Goal: Task Accomplishment & Management: Manage account settings

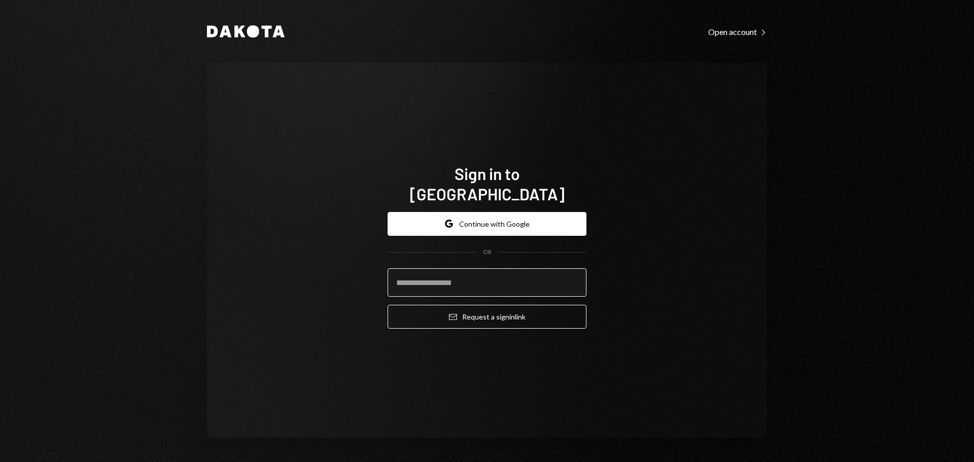
click at [420, 268] on input "email" at bounding box center [487, 282] width 199 height 28
type input "**********"
click at [388, 305] on button "Email Request a sign in link" at bounding box center [487, 317] width 199 height 24
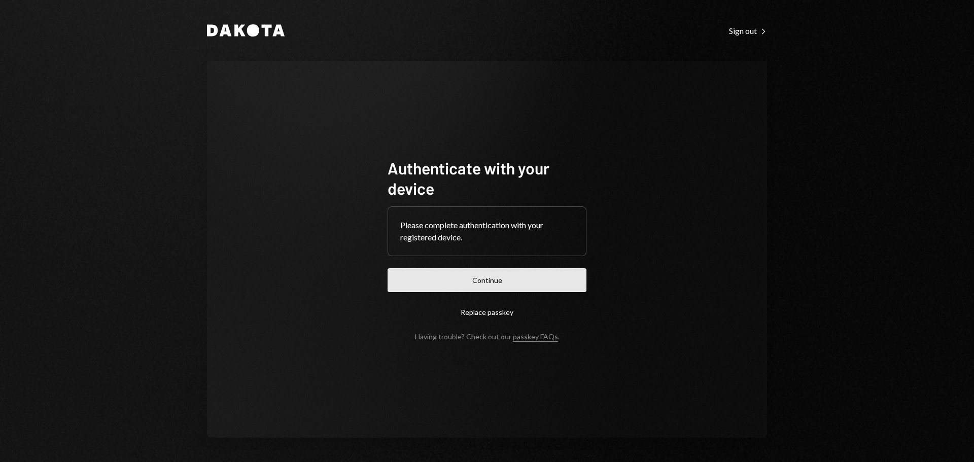
click at [485, 287] on button "Continue" at bounding box center [487, 280] width 199 height 24
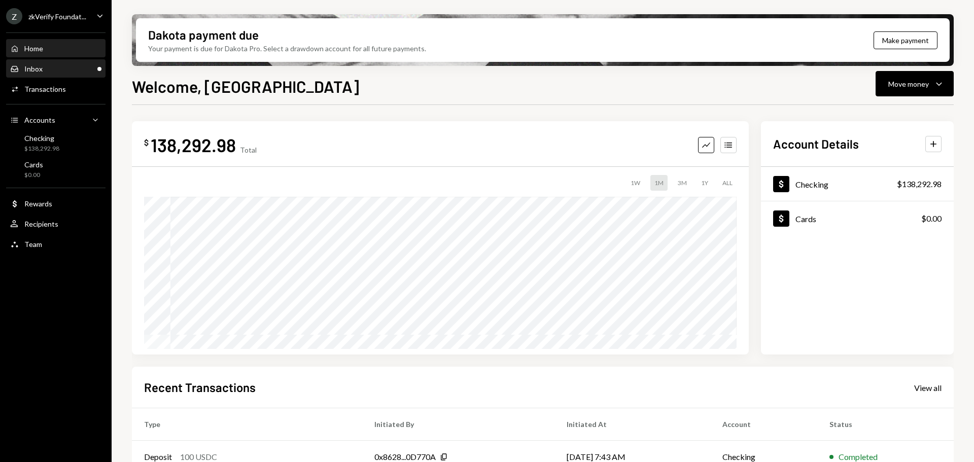
click at [52, 67] on div "Inbox Inbox" at bounding box center [55, 68] width 91 height 9
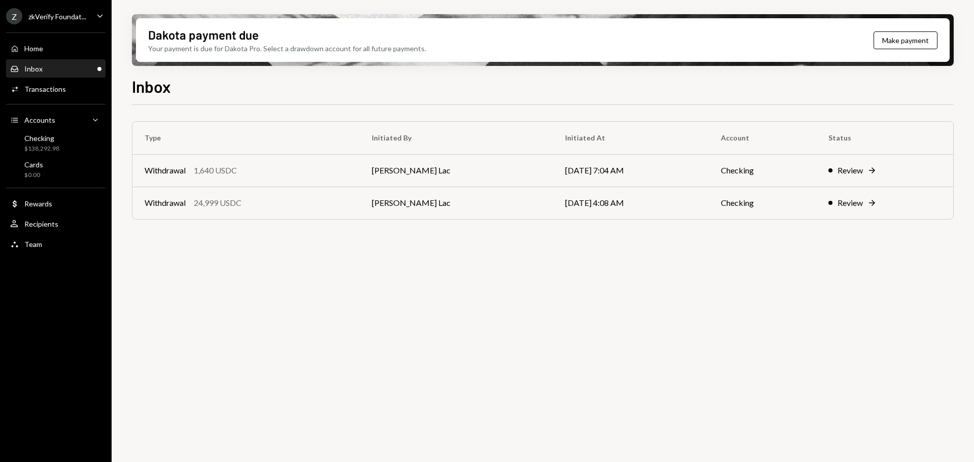
click at [56, 17] on div "zkVerify Foundat..." at bounding box center [57, 16] width 58 height 9
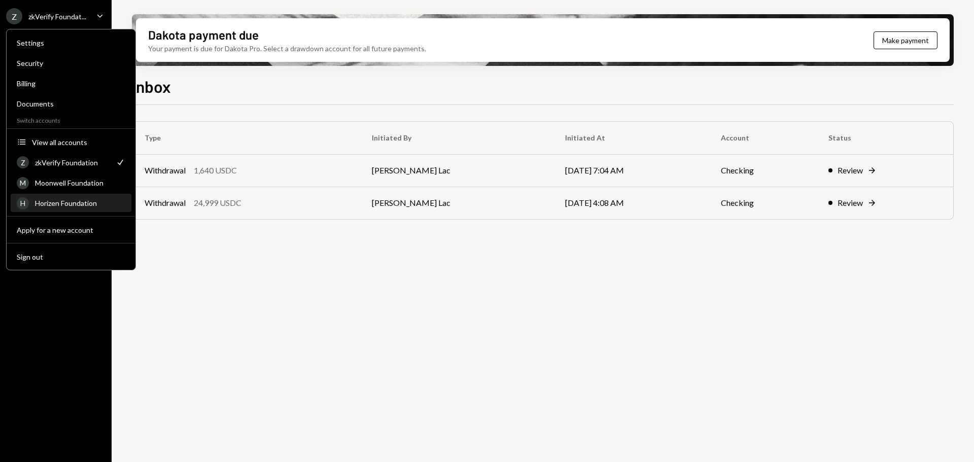
click at [70, 200] on div "Horizen Foundation" at bounding box center [80, 203] width 90 height 9
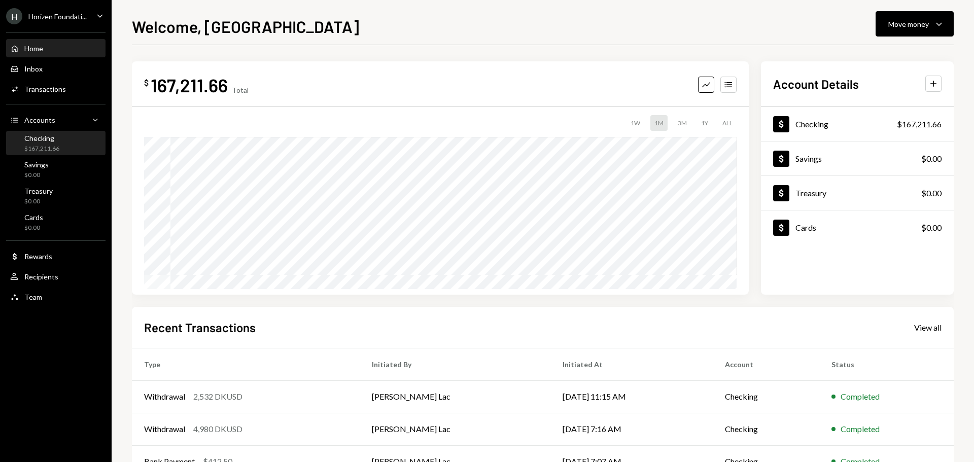
click at [52, 146] on div "$167,211.66" at bounding box center [41, 149] width 35 height 9
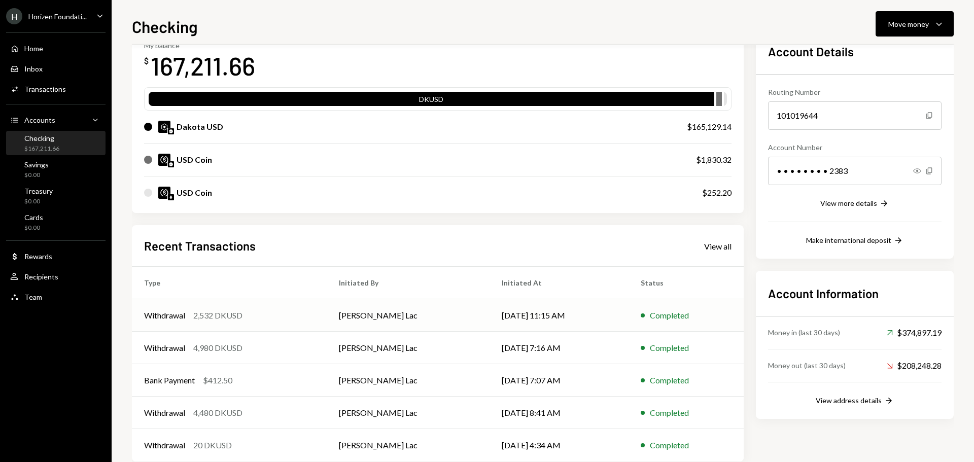
scroll to position [84, 0]
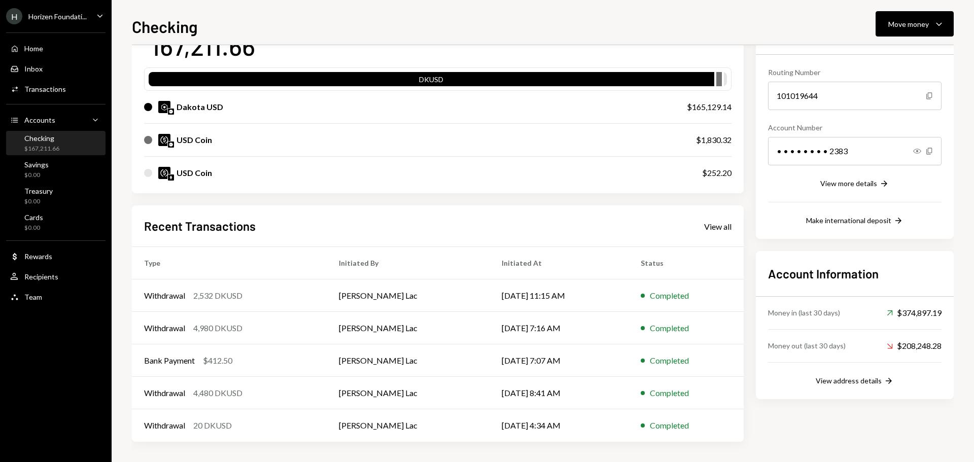
click at [50, 143] on div "Checking $167,211.66" at bounding box center [41, 143] width 35 height 19
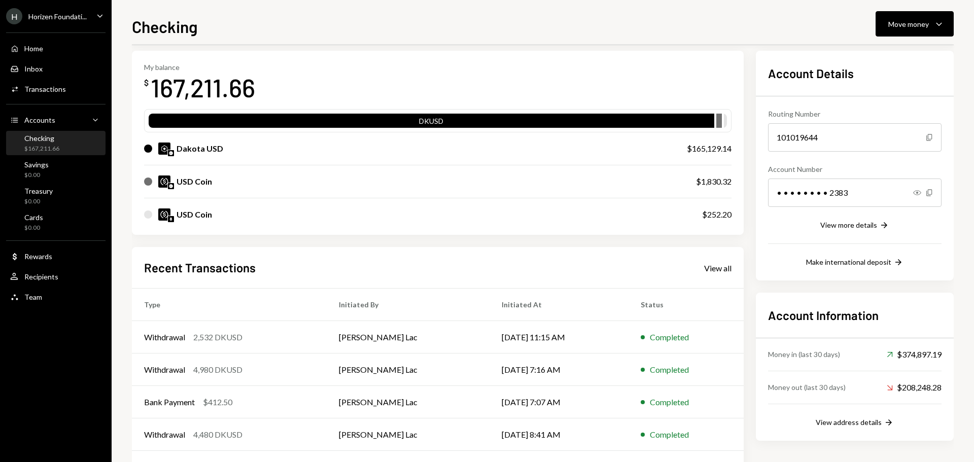
scroll to position [0, 0]
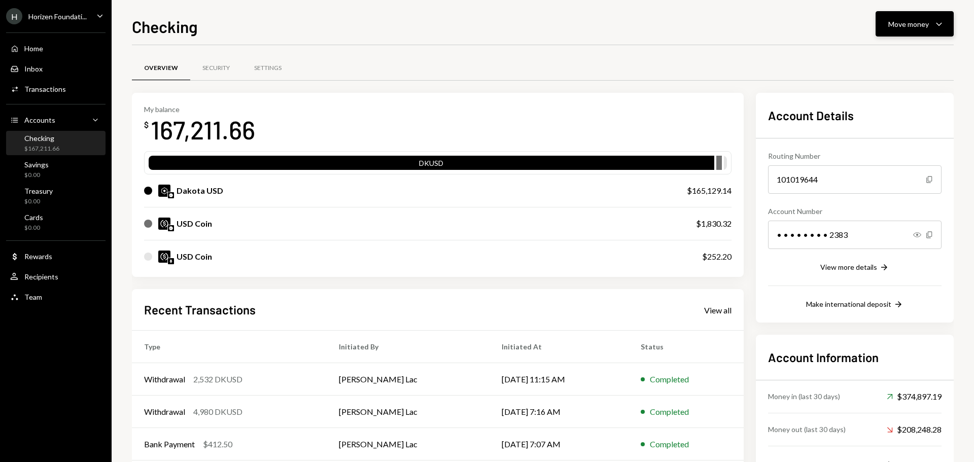
click at [885, 33] on button "Move money Caret Down" at bounding box center [915, 23] width 78 height 25
click at [884, 100] on div "Deposit" at bounding box center [907, 100] width 74 height 11
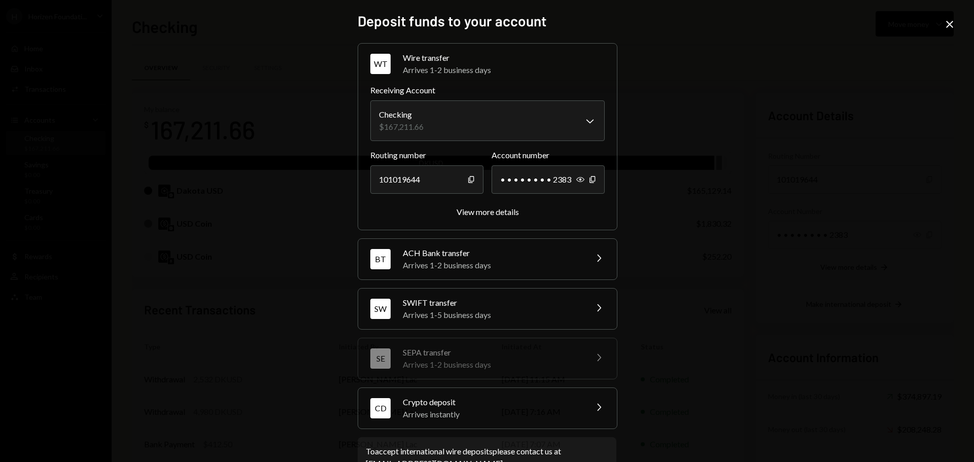
scroll to position [32, 0]
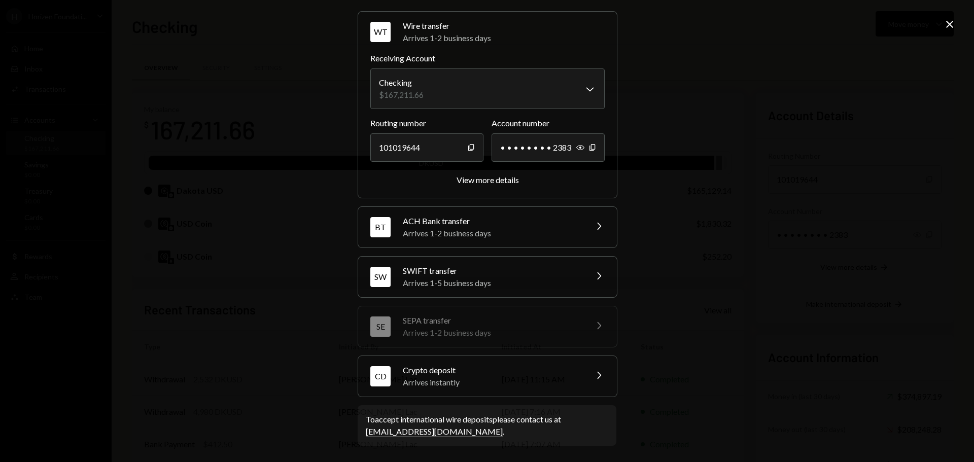
click at [493, 383] on div "Arrives instantly" at bounding box center [492, 382] width 178 height 12
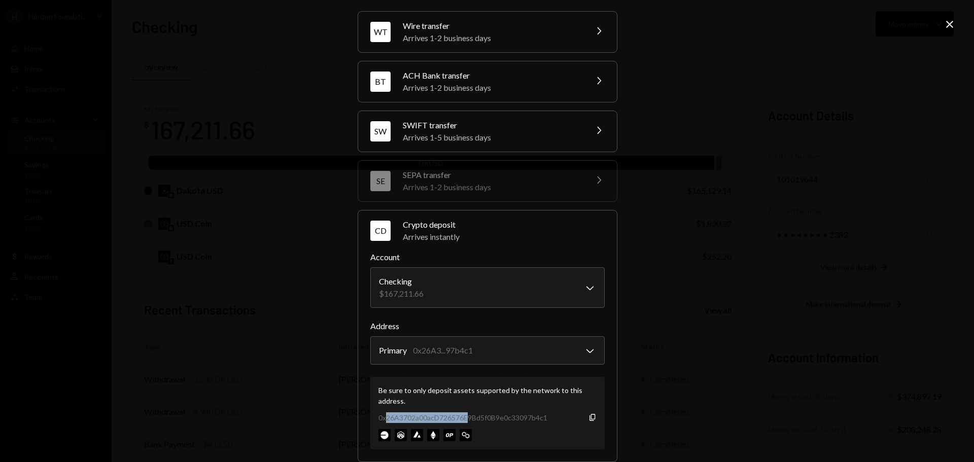
drag, startPoint x: 383, startPoint y: 421, endPoint x: 465, endPoint y: 411, distance: 82.7
click at [465, 411] on div "Be sure to only deposit assets supported by the network to this address. 0x26A3…" at bounding box center [487, 413] width 234 height 73
drag, startPoint x: 375, startPoint y: 418, endPoint x: 569, endPoint y: 421, distance: 193.3
click at [569, 421] on div "0x26A3702a00acD726576E9Bd5f0B9e0c33097b4c1 Copy" at bounding box center [487, 417] width 218 height 11
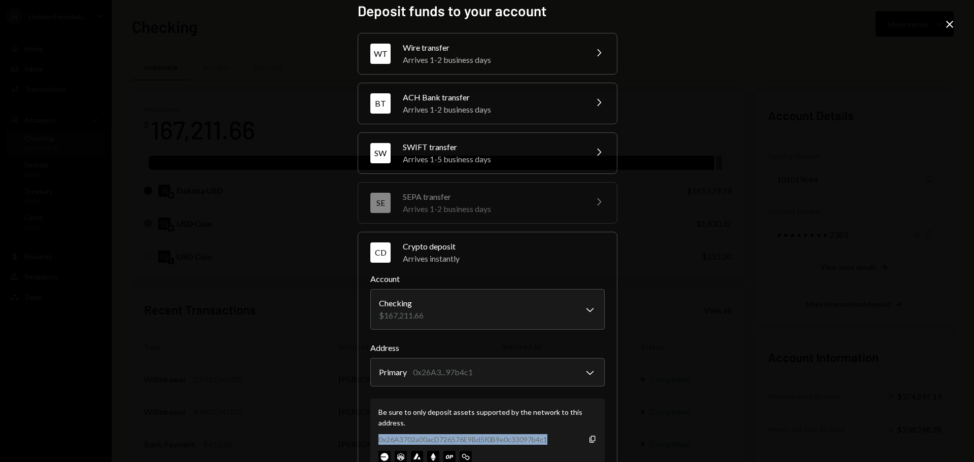
scroll to position [0, 0]
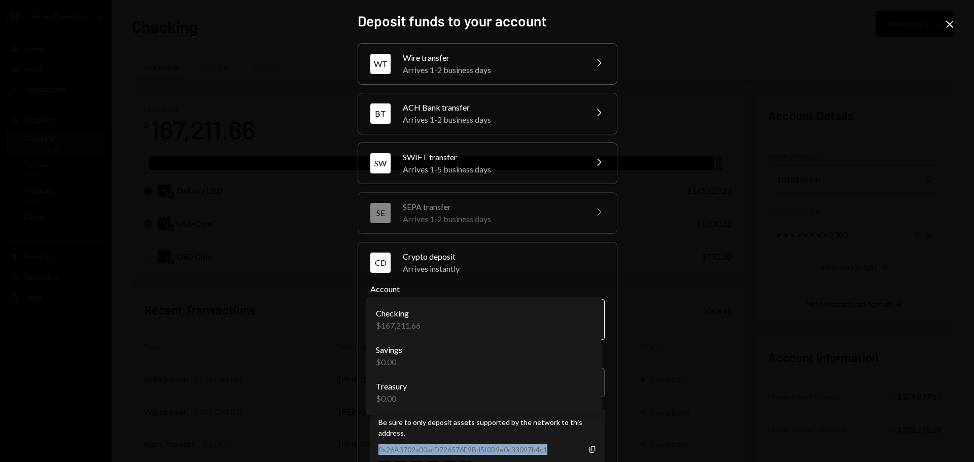
click at [575, 326] on body "H Horizen Foundati... Caret Down Home Home Inbox Inbox Activities Transactions …" at bounding box center [487, 231] width 974 height 462
select select "**********"
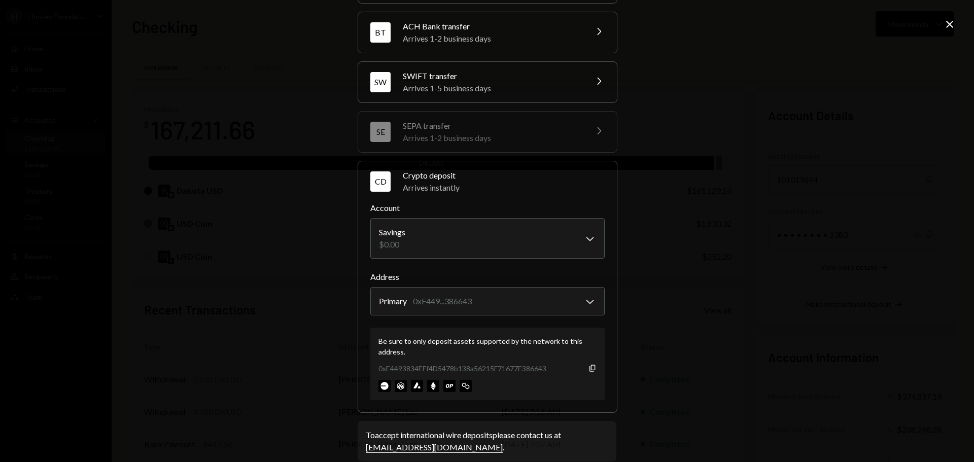
scroll to position [97, 0]
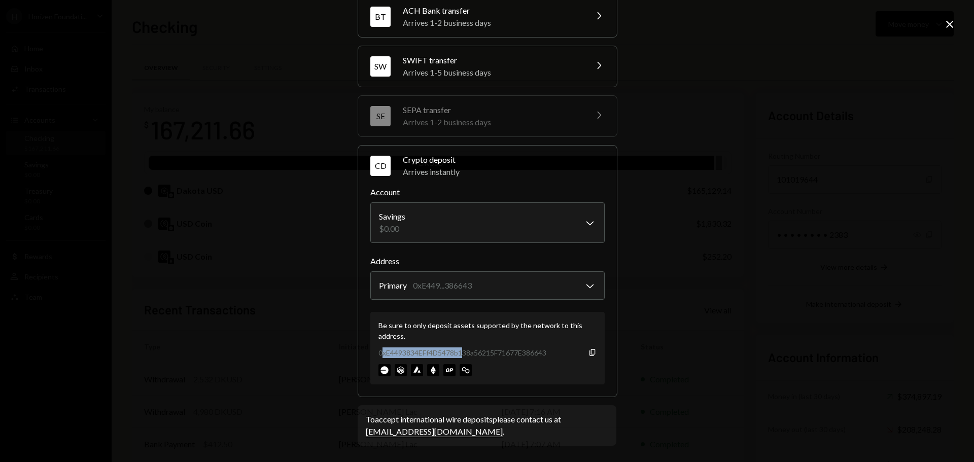
drag, startPoint x: 379, startPoint y: 356, endPoint x: 460, endPoint y: 357, distance: 80.2
click at [460, 357] on div "0xE4493834EFf4D5478b138a56215F71677E386643" at bounding box center [462, 353] width 168 height 11
click at [952, 21] on icon "Close" at bounding box center [950, 24] width 12 height 12
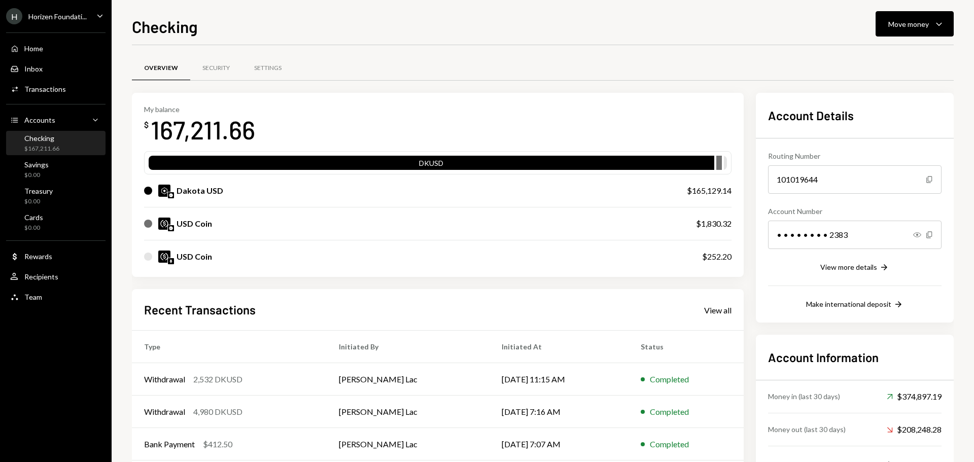
click at [76, 18] on div "Horizen Foundati..." at bounding box center [57, 16] width 58 height 9
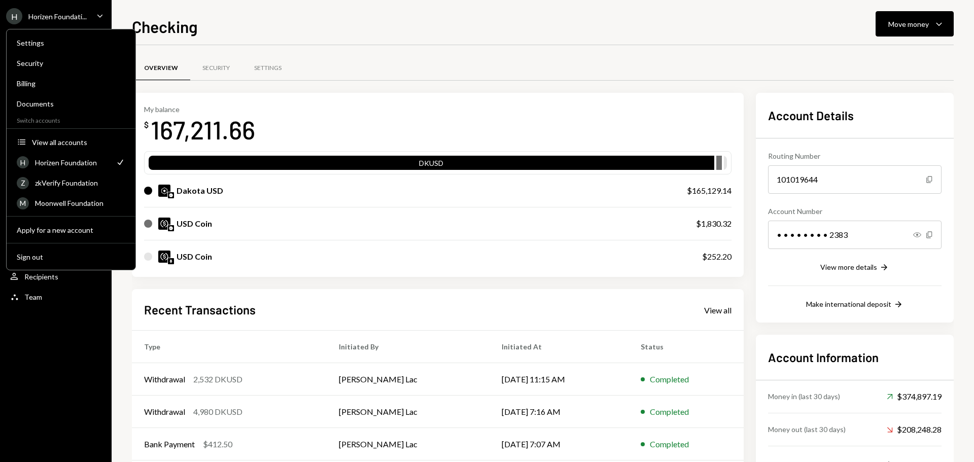
click at [75, 354] on div "H Horizen Foundati... Caret Down Home Home Inbox Inbox Activities Transactions …" at bounding box center [56, 231] width 112 height 462
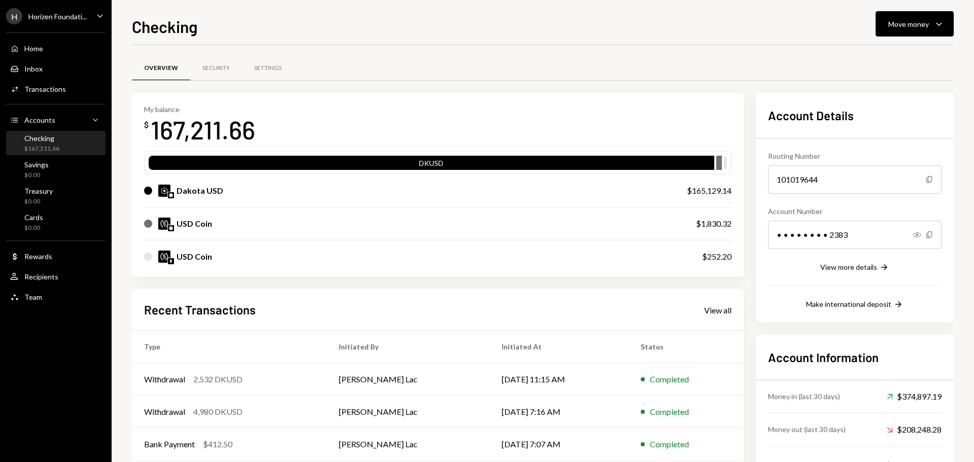
click at [64, 18] on div "Horizen Foundati..." at bounding box center [57, 16] width 58 height 9
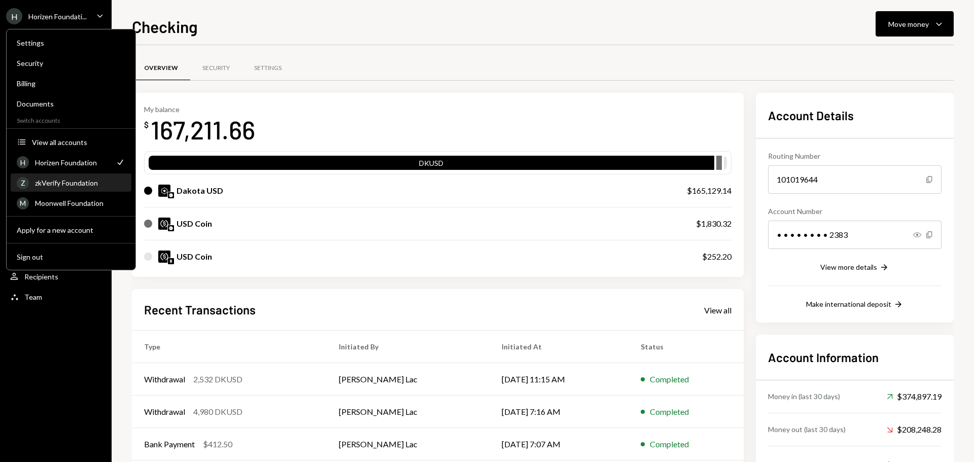
click at [72, 184] on div "zkVerify Foundation" at bounding box center [80, 183] width 90 height 9
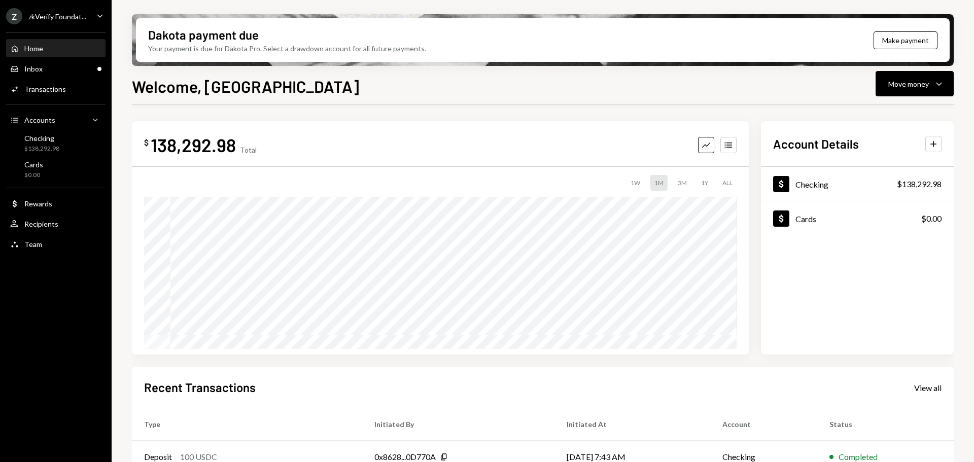
scroll to position [51, 0]
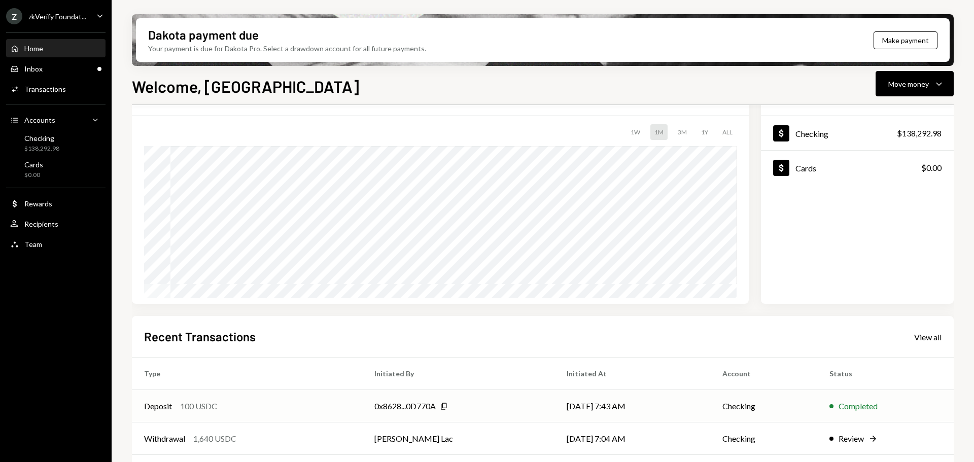
click at [196, 421] on td "Deposit 100 USDC" at bounding box center [247, 406] width 230 height 32
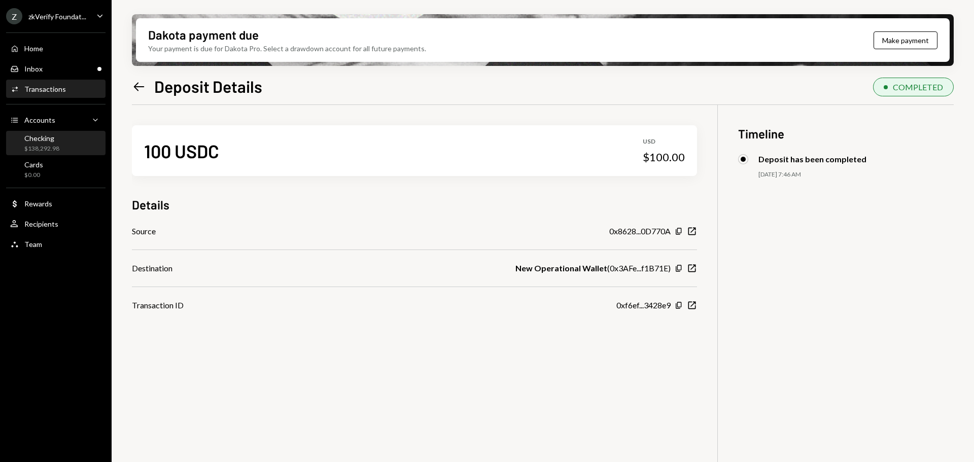
click at [49, 136] on div "Checking" at bounding box center [41, 138] width 35 height 9
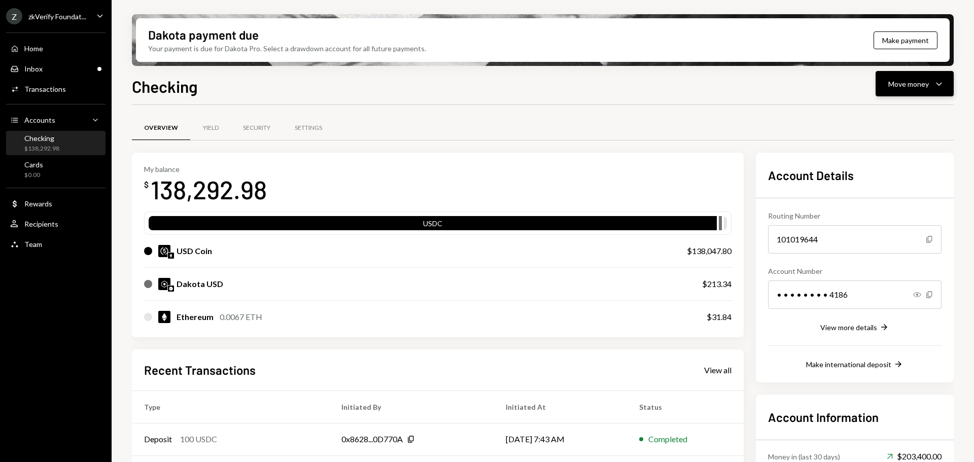
click at [916, 81] on div "Move money" at bounding box center [908, 84] width 41 height 11
click at [896, 166] on div "Deposit Deposit" at bounding box center [898, 160] width 101 height 23
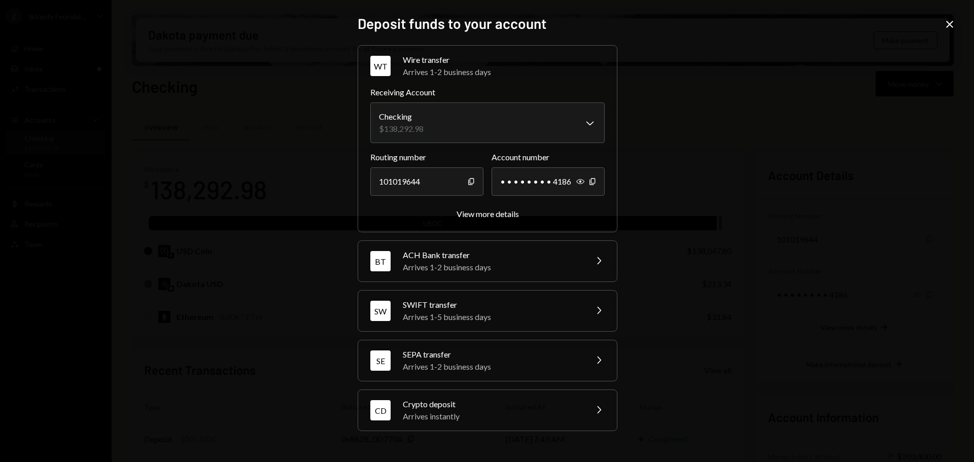
click at [409, 415] on div "Arrives instantly" at bounding box center [492, 416] width 178 height 12
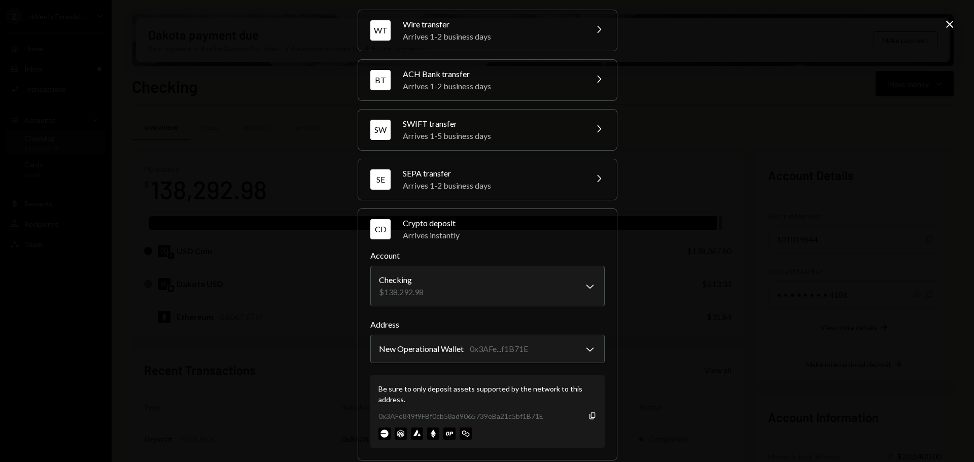
scroll to position [48, 0]
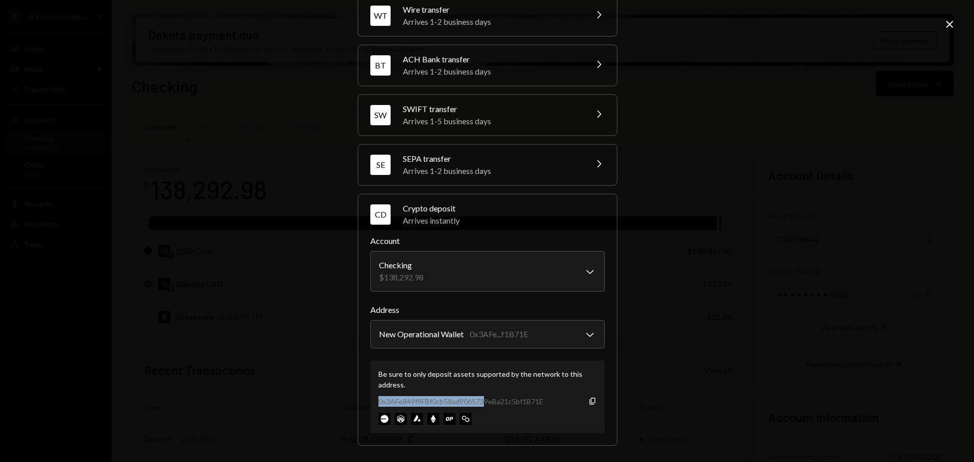
drag, startPoint x: 377, startPoint y: 403, endPoint x: 480, endPoint y: 404, distance: 102.5
click at [480, 404] on div "0x3AFe849f9FBf0cb58ad9065739eBa21c5bf1B71E" at bounding box center [460, 401] width 165 height 11
click at [949, 25] on icon at bounding box center [949, 24] width 7 height 7
